Goal: Task Accomplishment & Management: Manage account settings

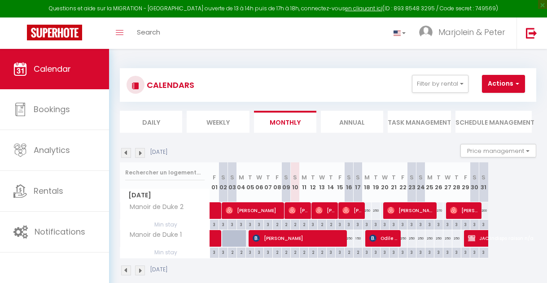
select select "0"
select select "9948"
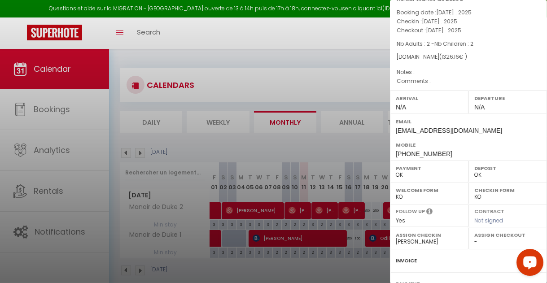
click at [323, 208] on div at bounding box center [273, 141] width 547 height 283
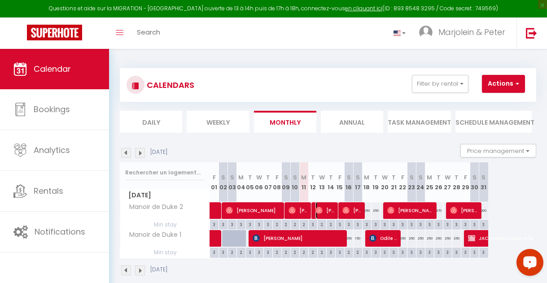
click at [323, 208] on span "[PERSON_NAME]" at bounding box center [325, 210] width 21 height 17
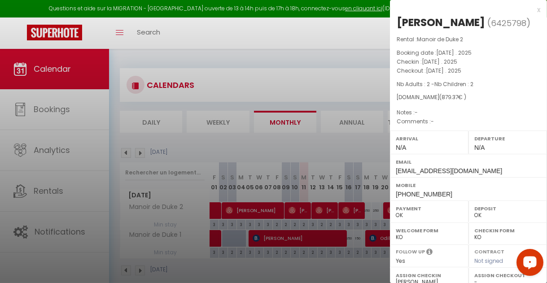
click at [350, 209] on div at bounding box center [273, 141] width 547 height 283
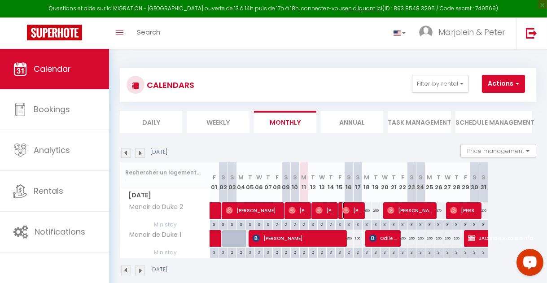
click at [350, 209] on span "[PERSON_NAME]" at bounding box center [352, 210] width 21 height 17
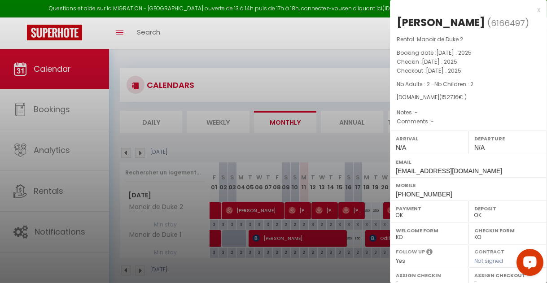
click at [375, 144] on div at bounding box center [273, 141] width 547 height 283
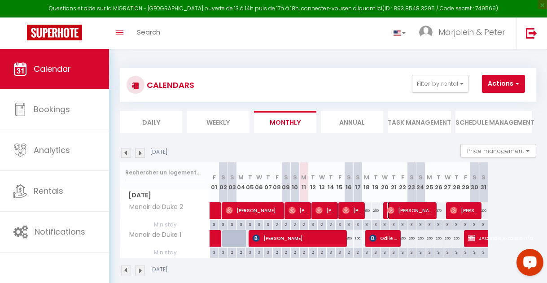
click at [404, 209] on span "[PERSON_NAME]" at bounding box center [411, 210] width 48 height 17
select select "9948"
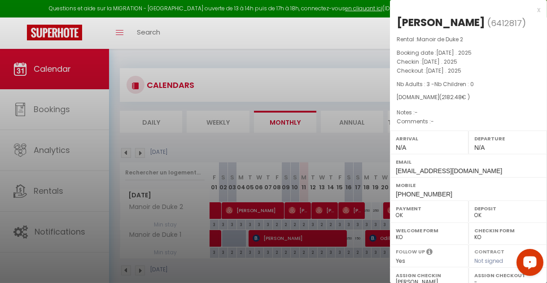
click at [362, 138] on div at bounding box center [273, 141] width 547 height 283
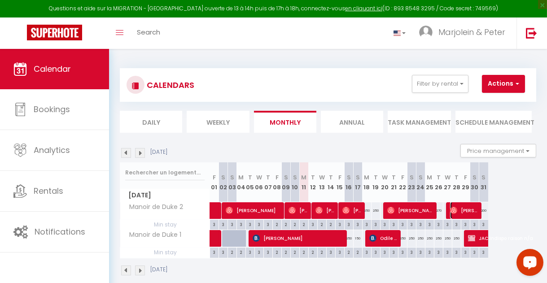
click at [459, 209] on span "[PERSON_NAME]" at bounding box center [465, 210] width 30 height 17
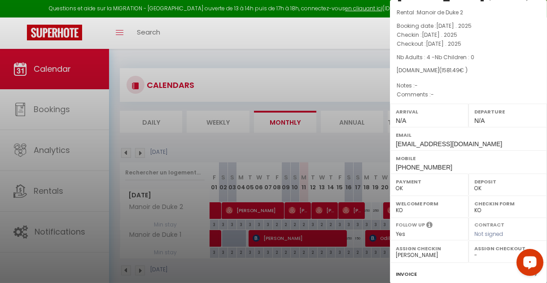
scroll to position [40, 0]
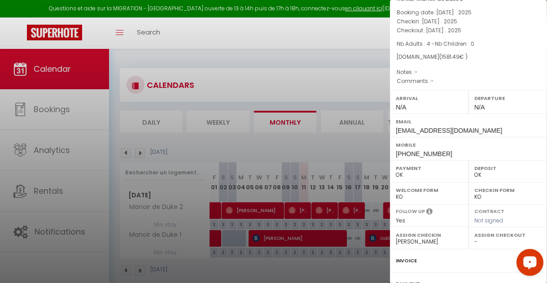
click at [327, 85] on div at bounding box center [273, 141] width 547 height 283
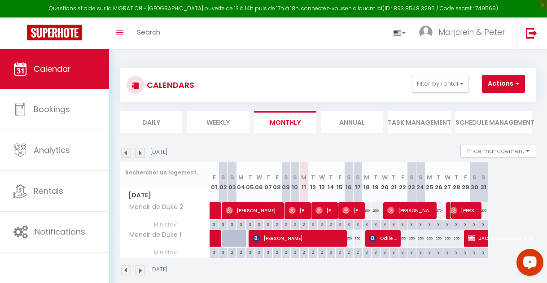
click at [469, 208] on span "[PERSON_NAME]" at bounding box center [465, 210] width 30 height 17
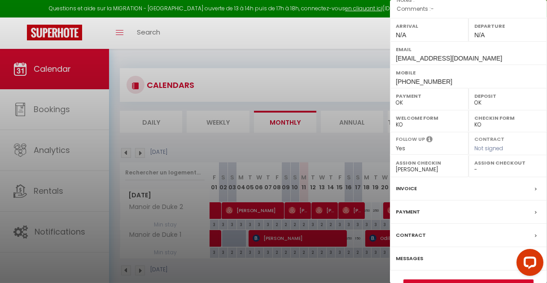
scroll to position [134, 0]
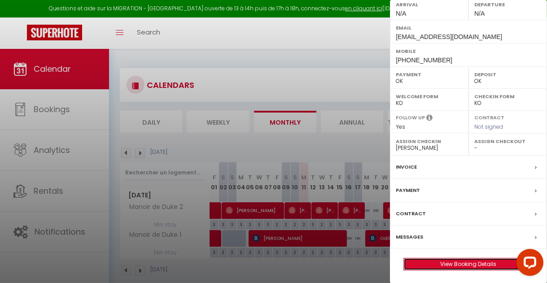
click at [482, 258] on link "View Booking Details" at bounding box center [468, 264] width 129 height 12
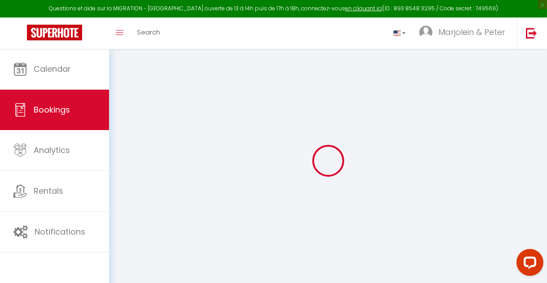
type input "[PERSON_NAME]"
type input "Doda"
type input "[EMAIL_ADDRESS][DOMAIN_NAME]"
type input "[PHONE_NUMBER]"
select select
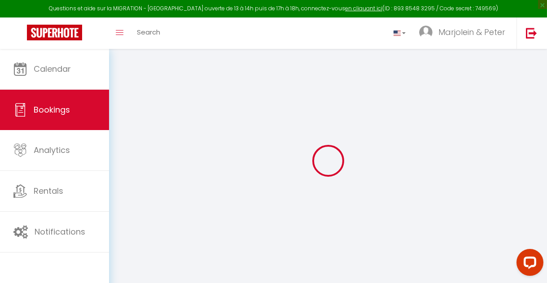
type input "269.28000000000003"
select select "66585"
select select "1"
select select
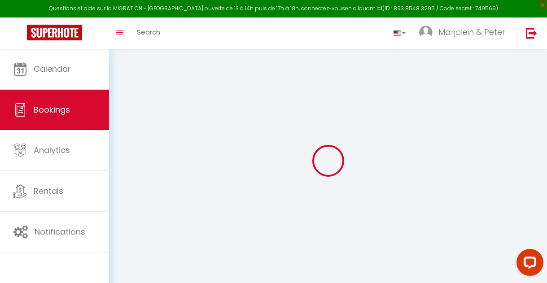
type input "4"
select select "12"
select select
type input "1276"
checkbox input "false"
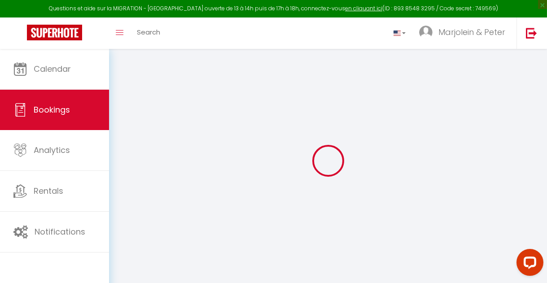
select select "1"
type input "0"
select select
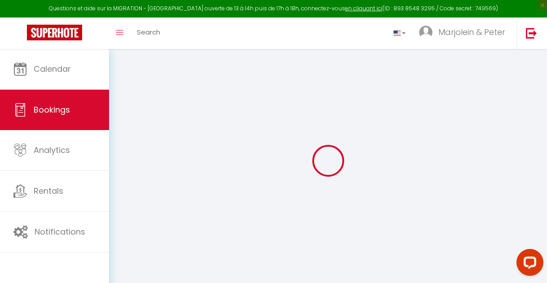
select select
select select "15"
checkbox input "false"
select select
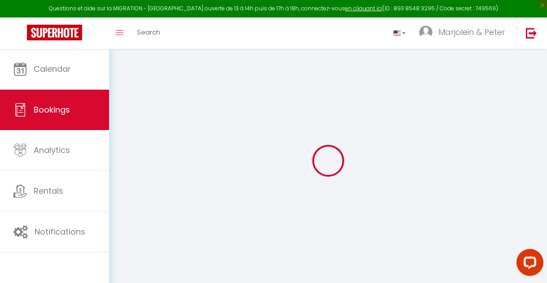
select select
checkbox input "false"
select select
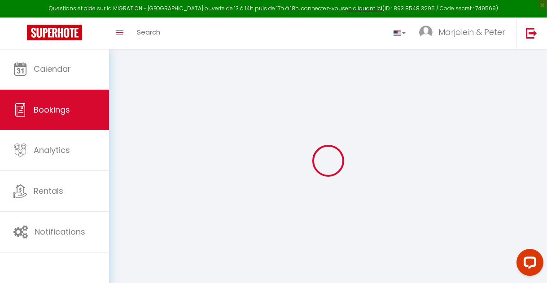
select select
checkbox input "false"
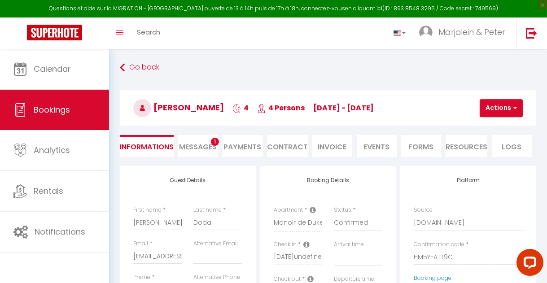
select select
checkbox input "false"
select select
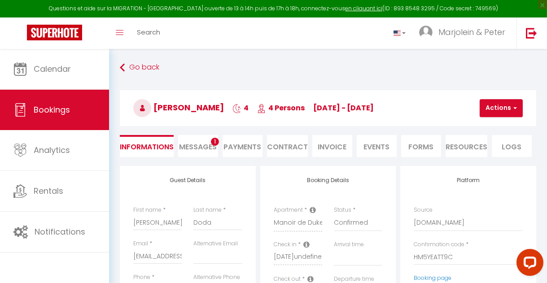
type input "220"
type input "85.49"
select select
checkbox input "false"
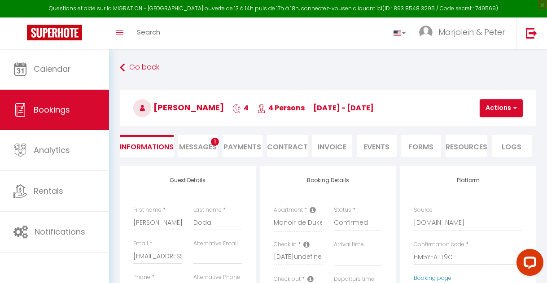
select select
checkbox input "false"
select select
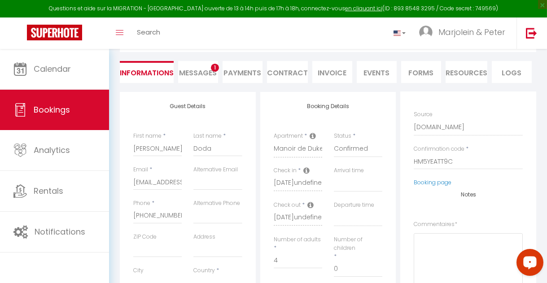
scroll to position [81, 0]
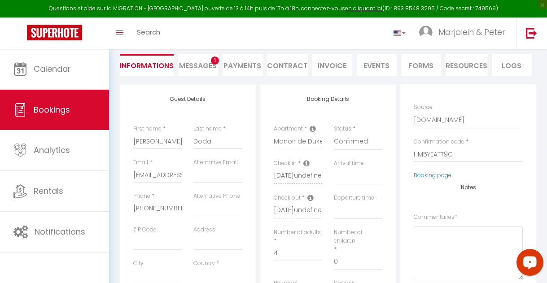
click at [210, 63] on span "Messages" at bounding box center [198, 66] width 38 height 10
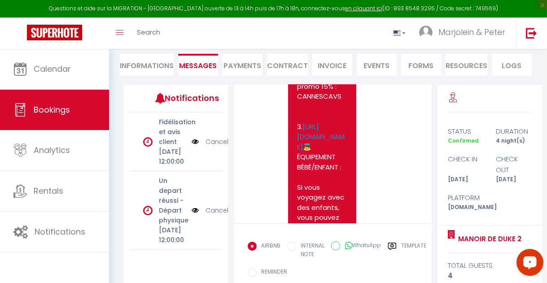
scroll to position [2773, 0]
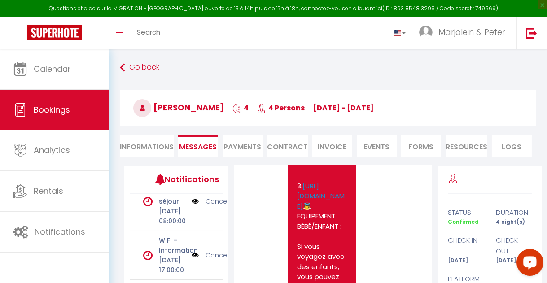
scroll to position [163, 0]
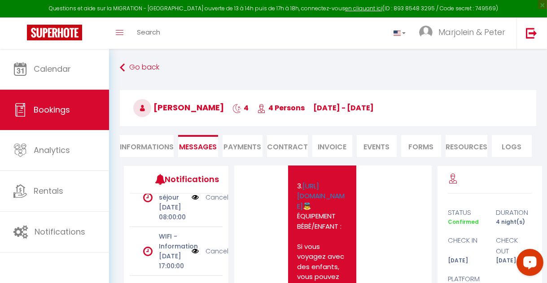
click at [501, 190] on div at bounding box center [489, 180] width 83 height 28
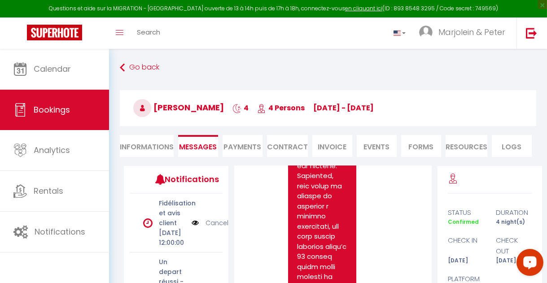
scroll to position [2569, 0]
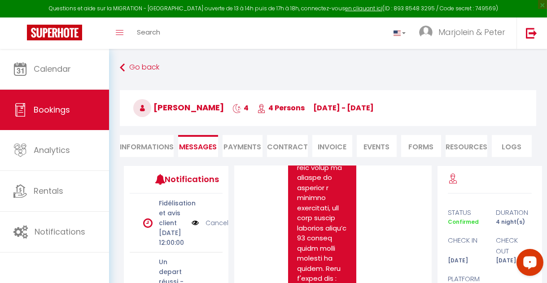
click at [248, 145] on li "Payments" at bounding box center [242, 146] width 40 height 22
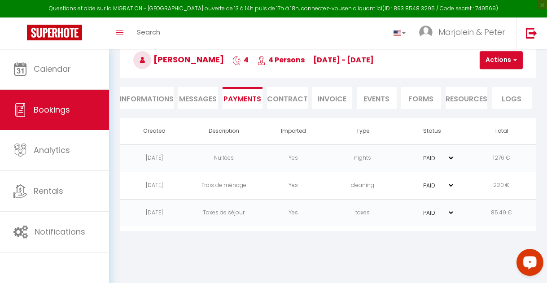
scroll to position [49, 0]
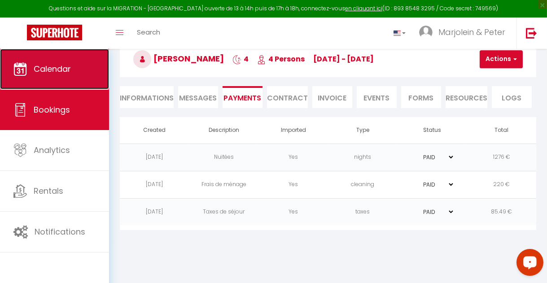
click at [68, 74] on span "Calendar" at bounding box center [52, 68] width 37 height 11
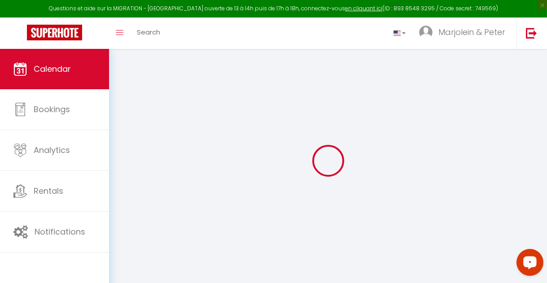
select select
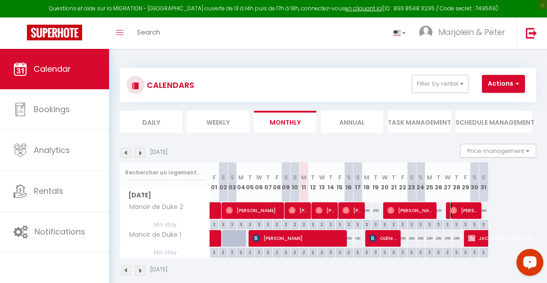
click at [457, 210] on span "[PERSON_NAME]" at bounding box center [465, 210] width 30 height 17
select select "OK"
select select "0"
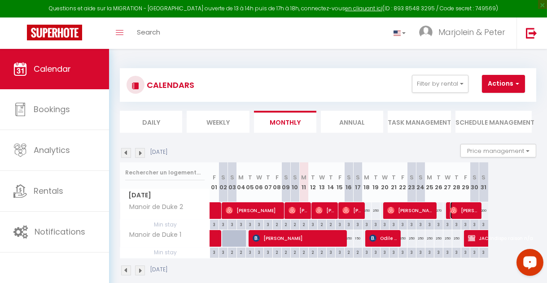
select select "1"
select select
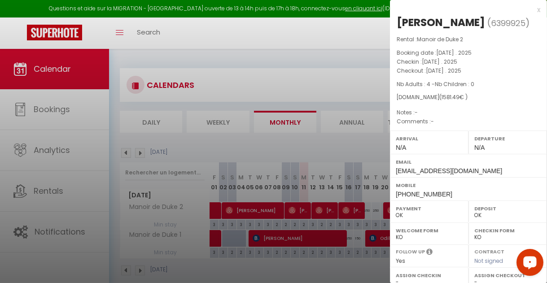
select select "9948"
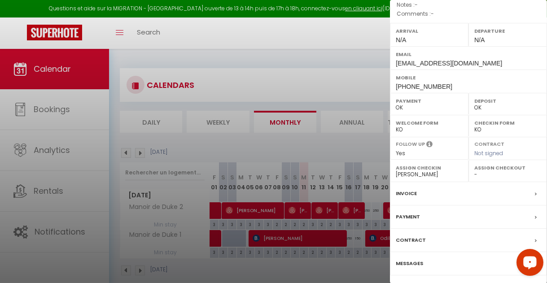
scroll to position [134, 0]
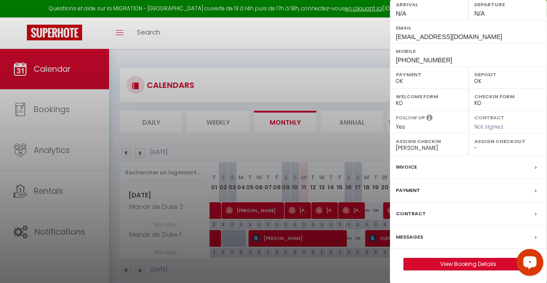
click at [412, 188] on label "Payment" at bounding box center [408, 190] width 24 height 9
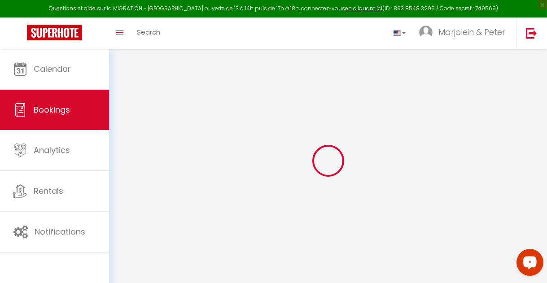
select select
checkbox input "false"
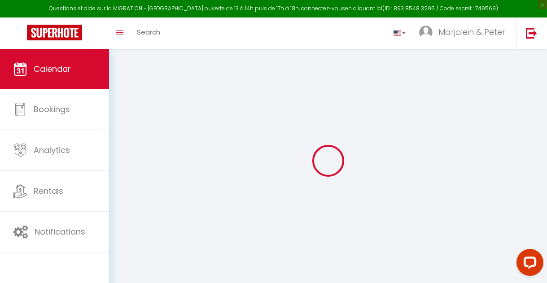
select select
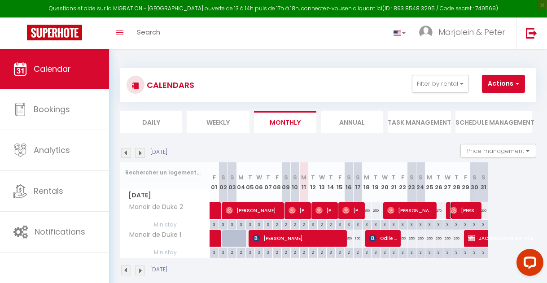
click at [466, 207] on span "[PERSON_NAME]" at bounding box center [465, 210] width 30 height 17
select select "OK"
select select "0"
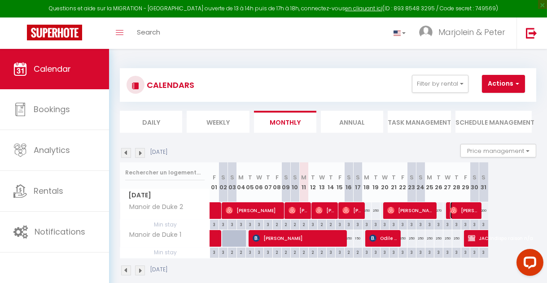
select select "1"
select select
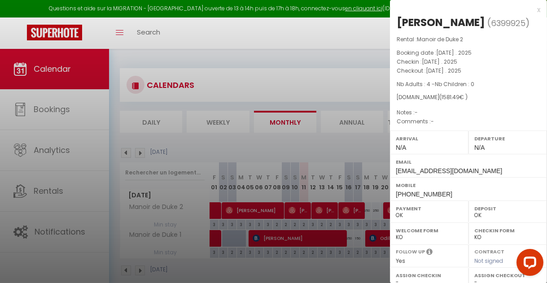
select select "9948"
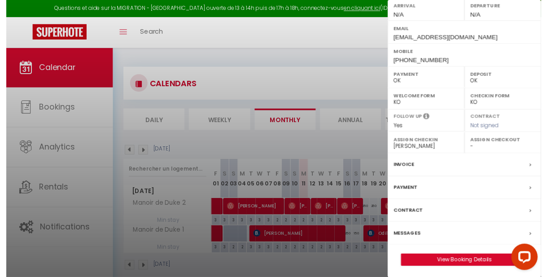
scroll to position [134, 0]
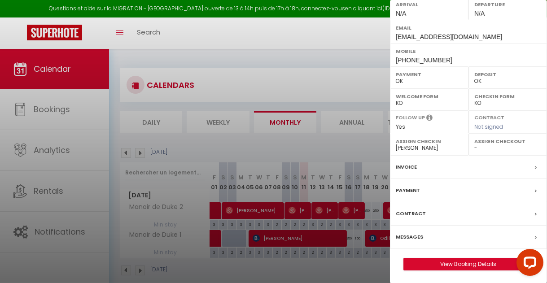
click at [408, 164] on label "Invoice" at bounding box center [406, 166] width 21 height 9
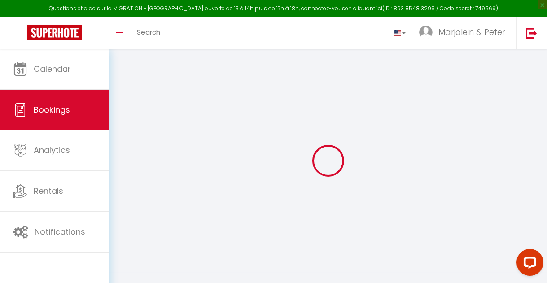
select select "cleaning"
select select "taxes"
select select
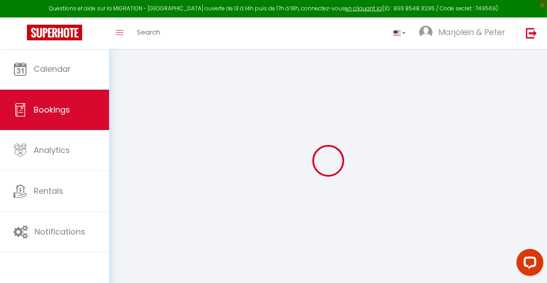
checkbox input "false"
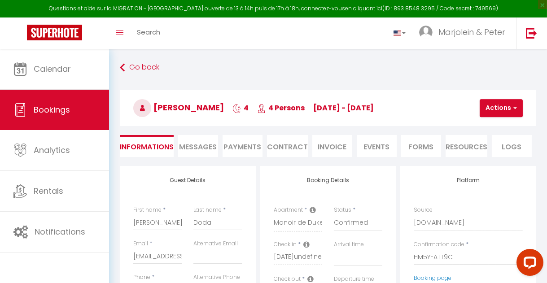
select select
checkbox input "false"
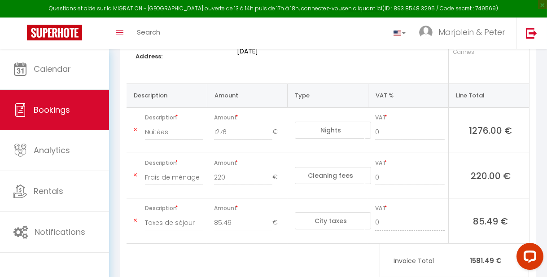
scroll to position [189, 0]
